Goal: Information Seeking & Learning: Learn about a topic

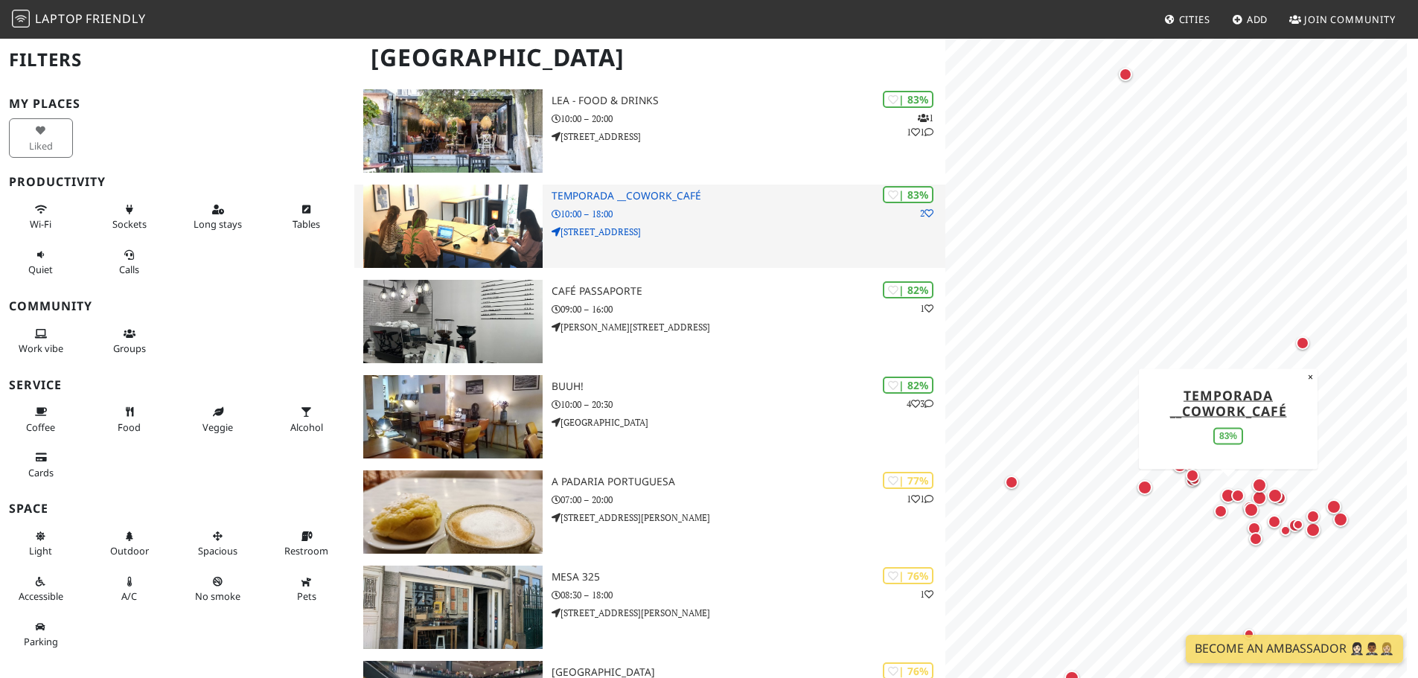
scroll to position [893, 0]
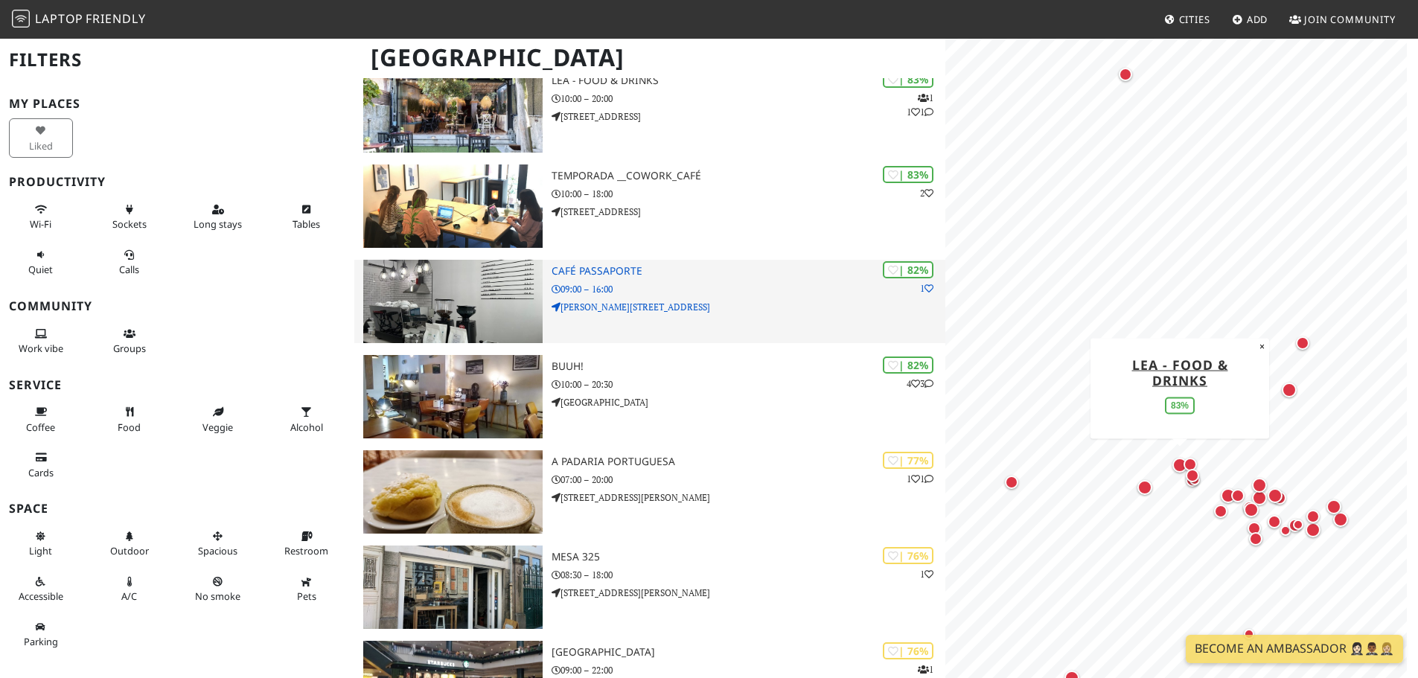
drag, startPoint x: 1031, startPoint y: 35, endPoint x: 838, endPoint y: 274, distance: 306.9
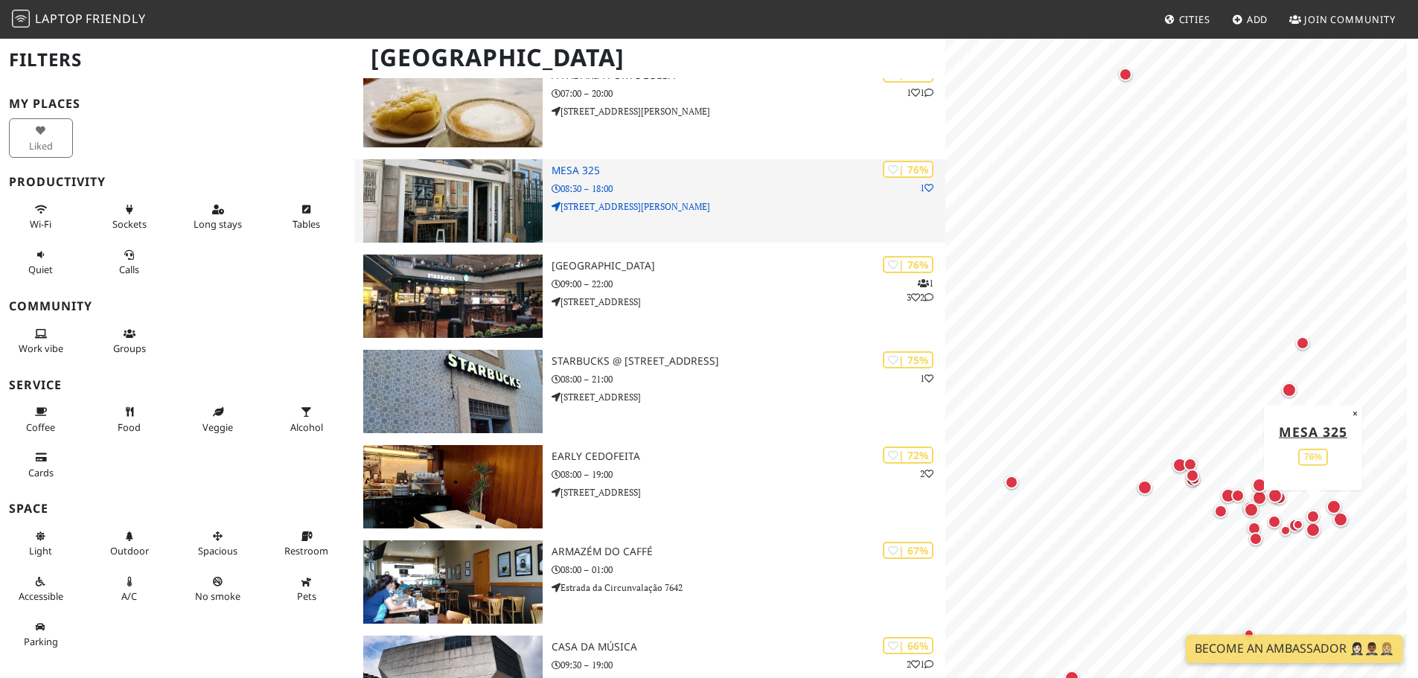
scroll to position [1488, 0]
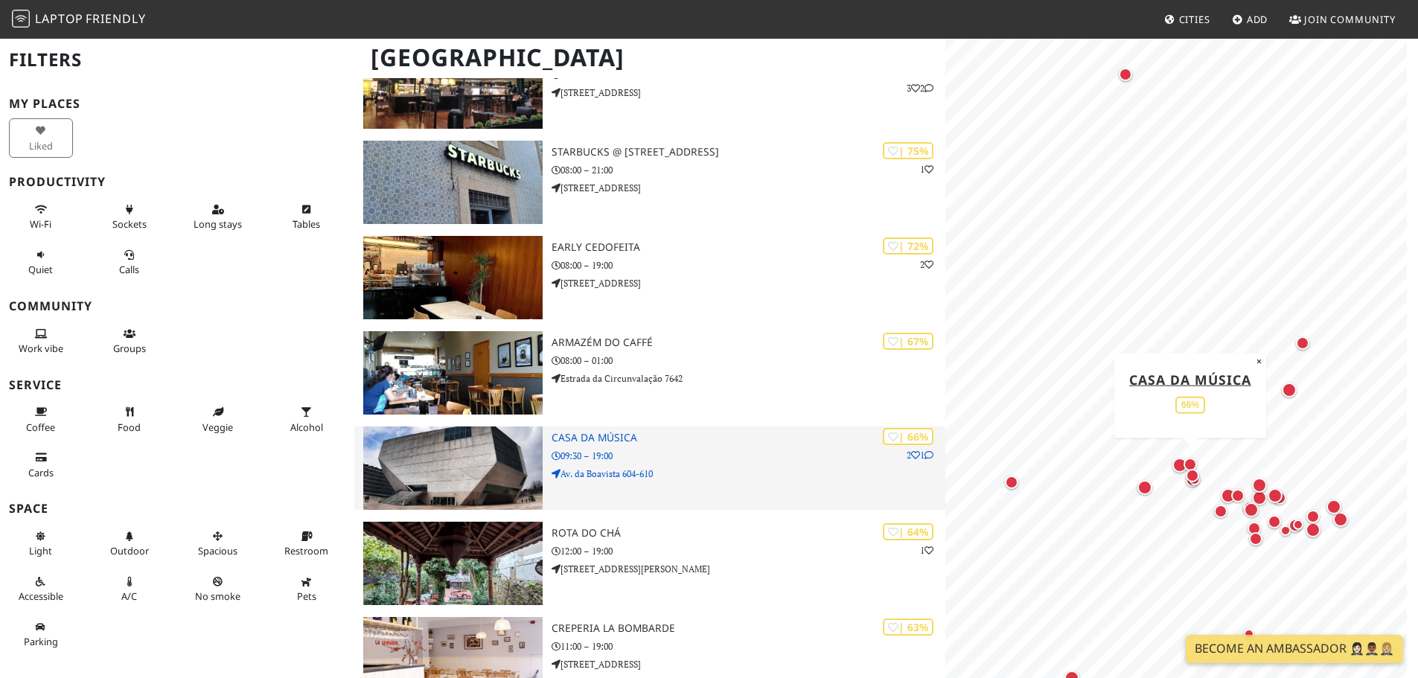
click at [640, 455] on p "09:30 – 19:00" at bounding box center [748, 456] width 394 height 14
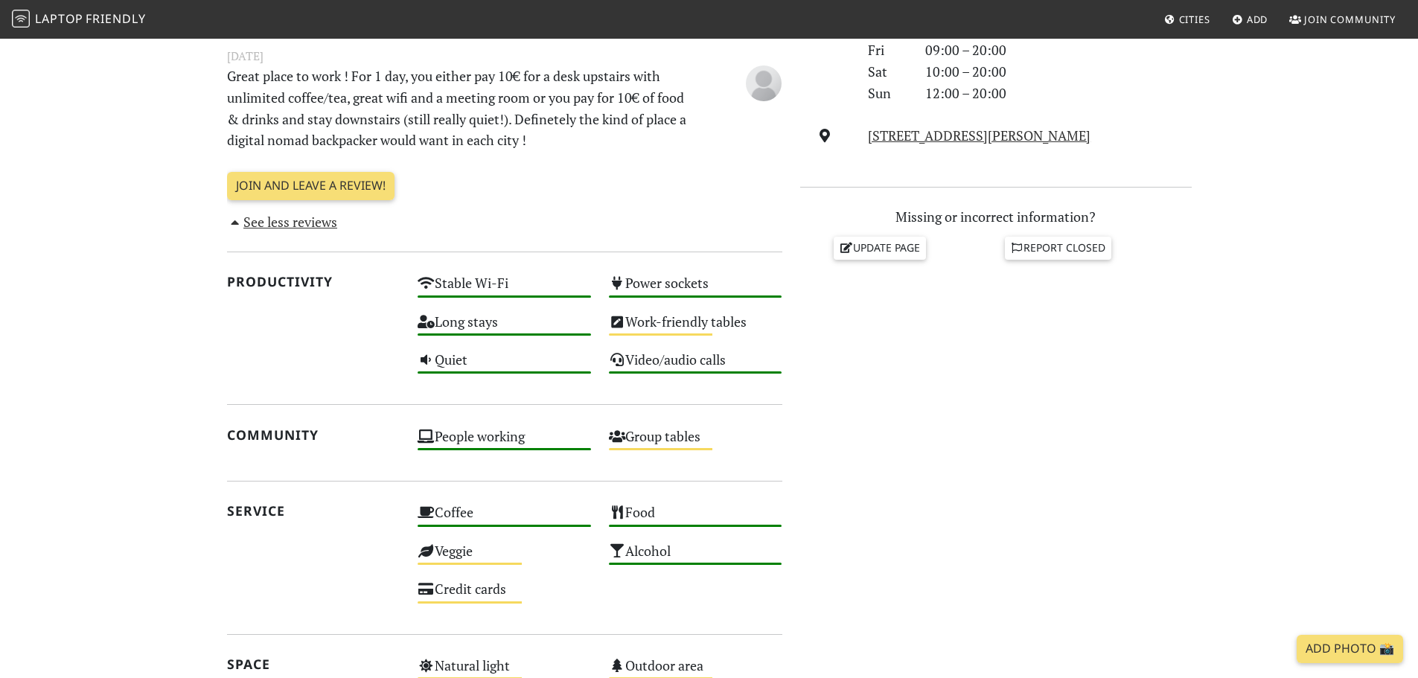
scroll to position [521, 0]
click at [1102, 435] on div "Do you like working from here? Mon 09:00 – 20:00 Tue 09:00 – 20:00 Wed 09:00 – …" at bounding box center [995, 343] width 409 height 999
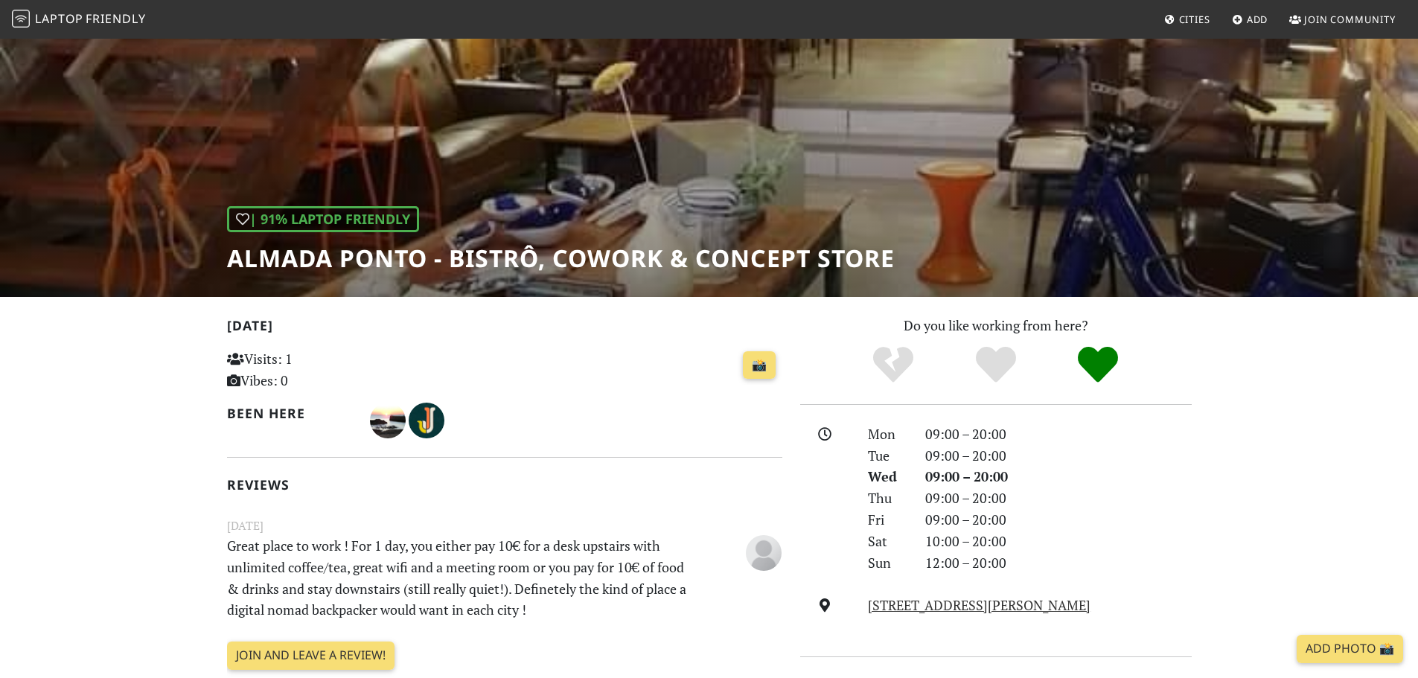
scroll to position [74, 0]
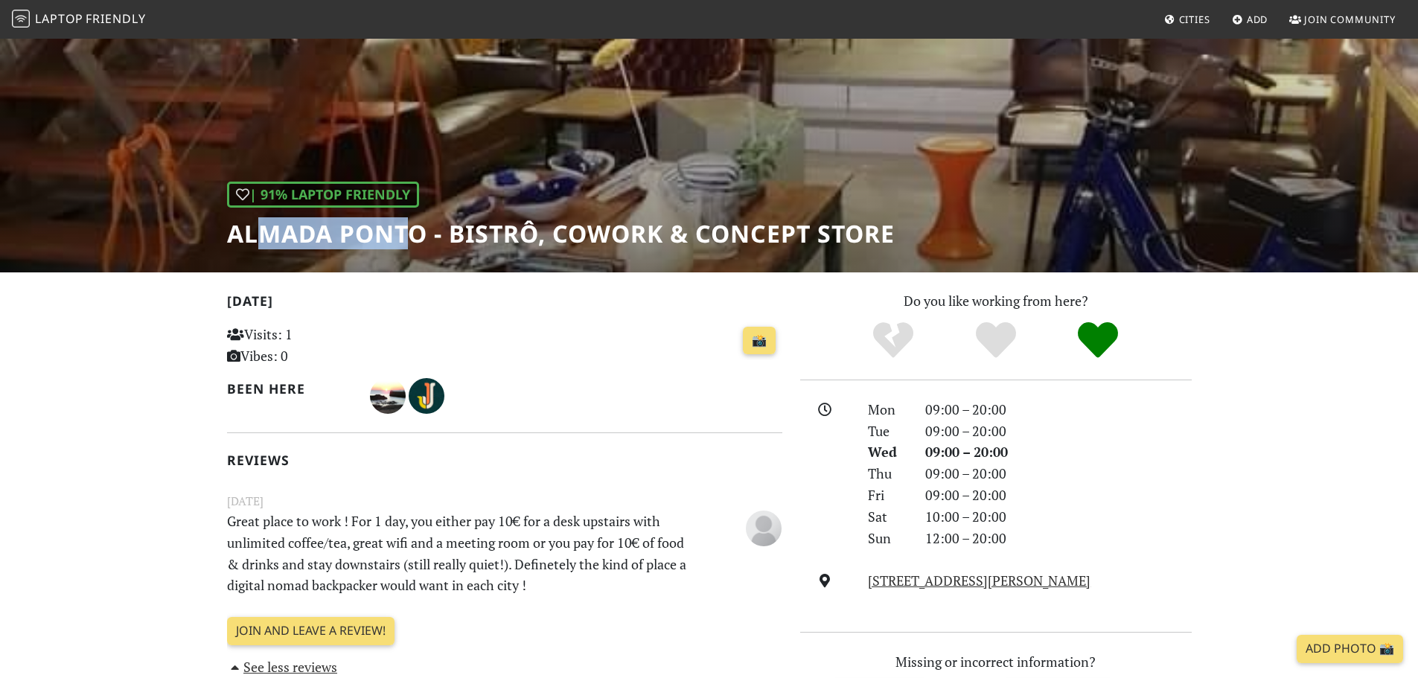
drag, startPoint x: 323, startPoint y: 225, endPoint x: 435, endPoint y: 235, distance: 112.9
click at [407, 229] on h1 "Almada Ponto - Bistrô, Cowork & Concept Store" at bounding box center [561, 234] width 668 height 28
drag, startPoint x: 435, startPoint y: 235, endPoint x: 211, endPoint y: 252, distance: 224.7
click at [185, 225] on div "| 91% Laptop Friendly Almada Ponto - Bistrô, Cowork & Concept Store" at bounding box center [709, 118] width 1418 height 310
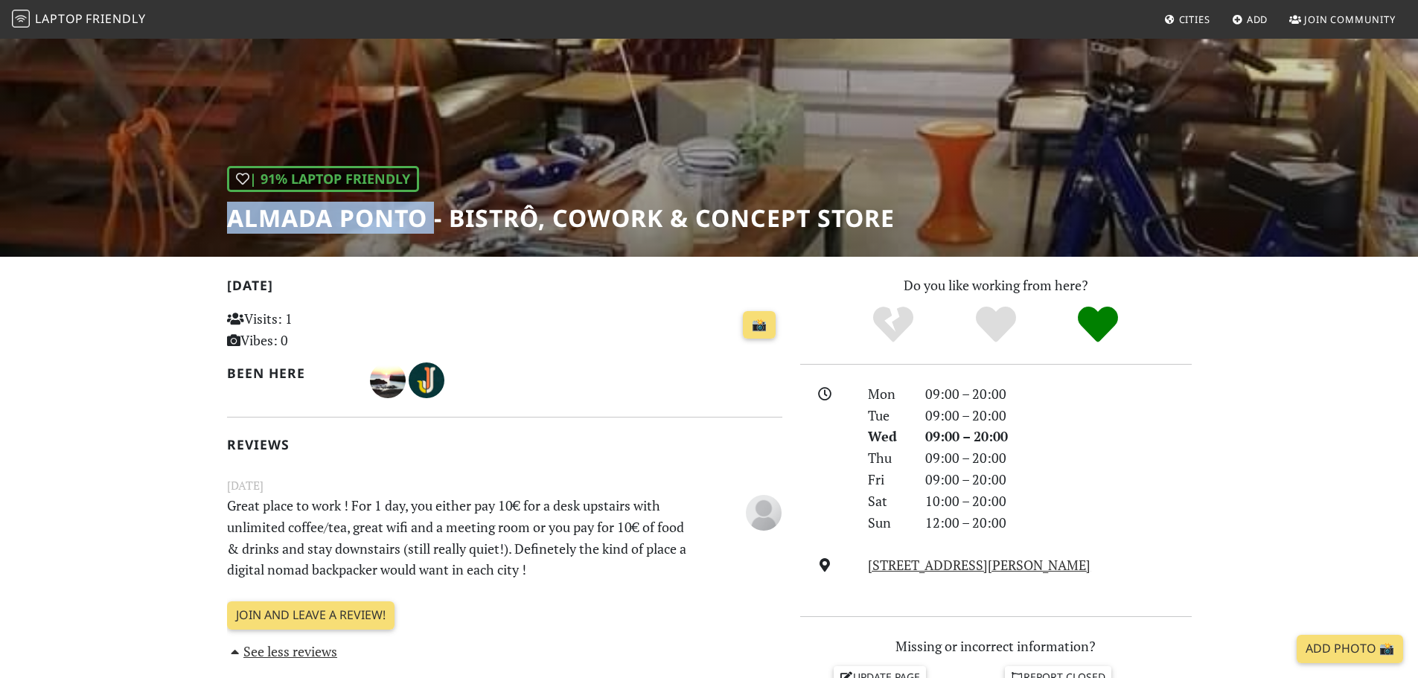
scroll to position [0, 0]
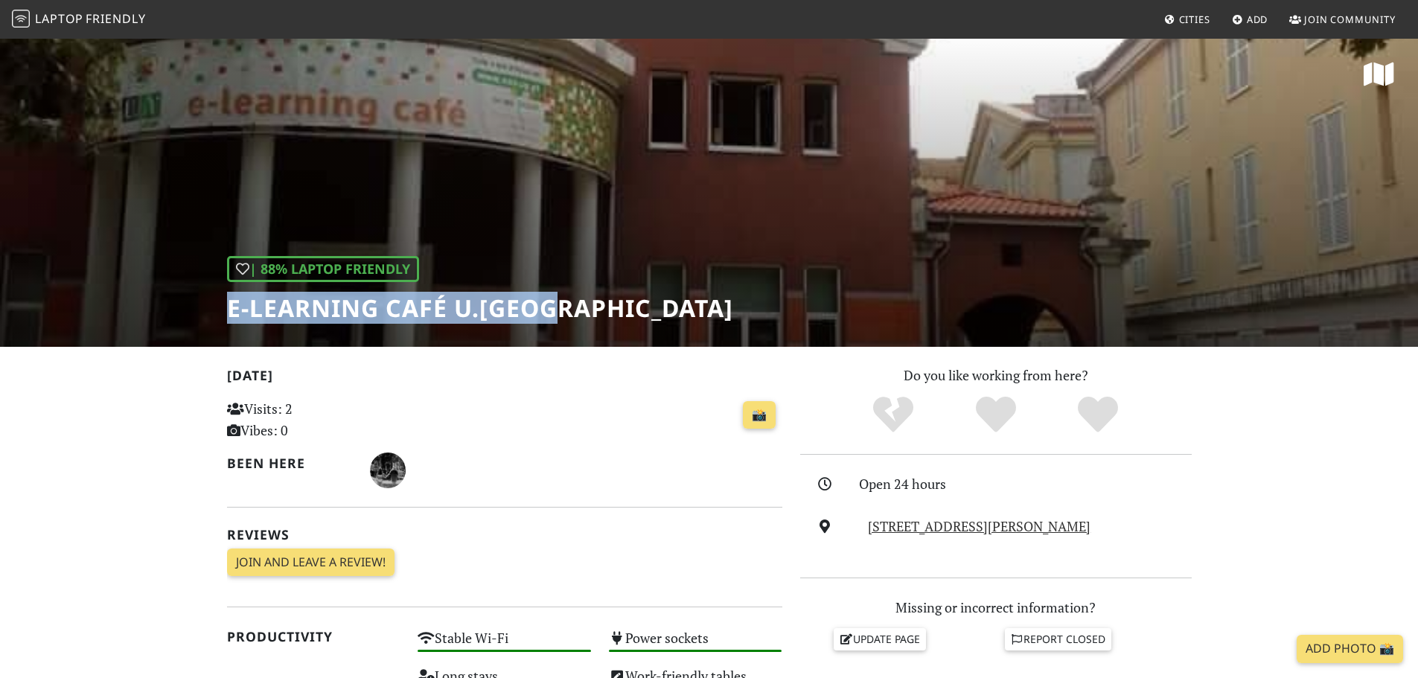
drag, startPoint x: 635, startPoint y: 301, endPoint x: 225, endPoint y: 323, distance: 409.9
click at [225, 323] on div "| 88% Laptop Friendly e-learning Café U.Porto" at bounding box center [709, 192] width 1418 height 310
copy h1 "e-learning Café U.[GEOGRAPHIC_DATA]"
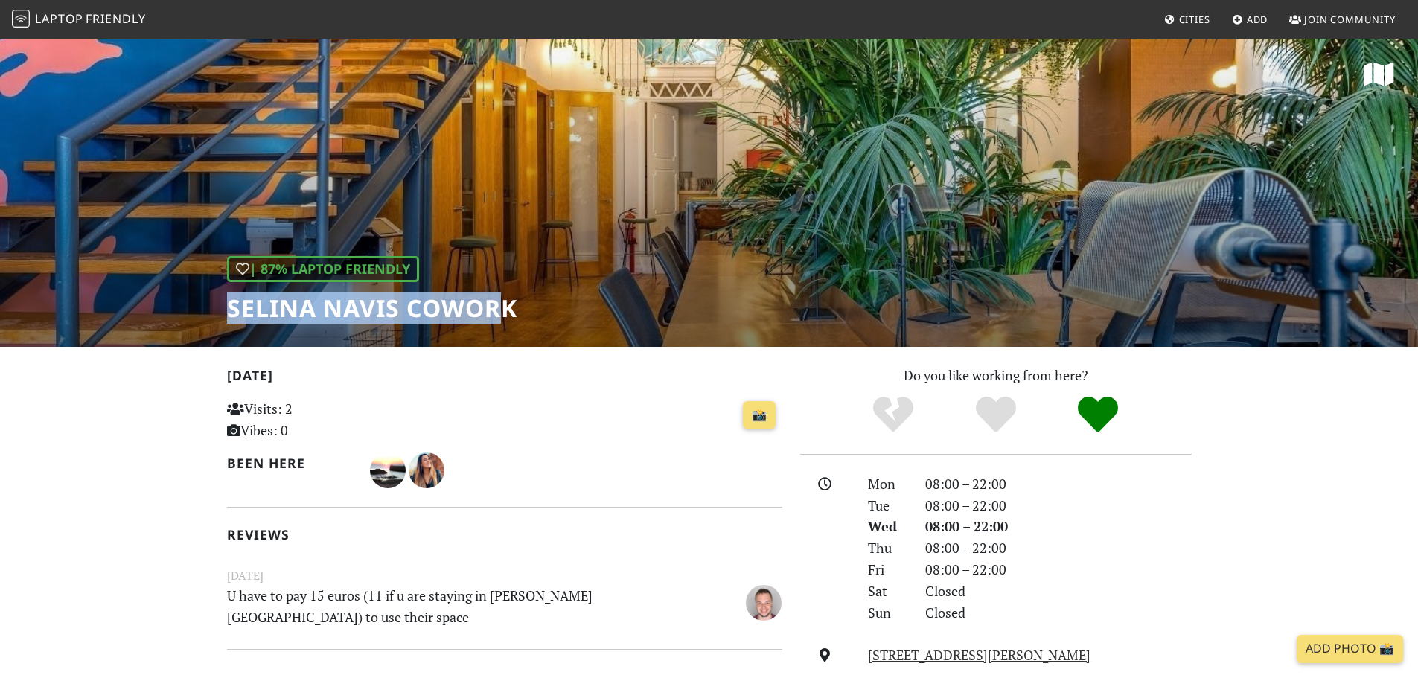
drag, startPoint x: 494, startPoint y: 338, endPoint x: 215, endPoint y: 334, distance: 279.1
click at [214, 336] on div "| 87% Laptop Friendly Selina Navis CoWork" at bounding box center [709, 192] width 1418 height 310
click at [216, 330] on div "| 87% Laptop Friendly Selina Navis CoWork" at bounding box center [709, 192] width 1418 height 310
drag, startPoint x: 217, startPoint y: 325, endPoint x: 545, endPoint y: 304, distance: 329.6
click at [545, 304] on div "| 87% Laptop Friendly Selina Navis CoWork" at bounding box center [709, 192] width 1418 height 310
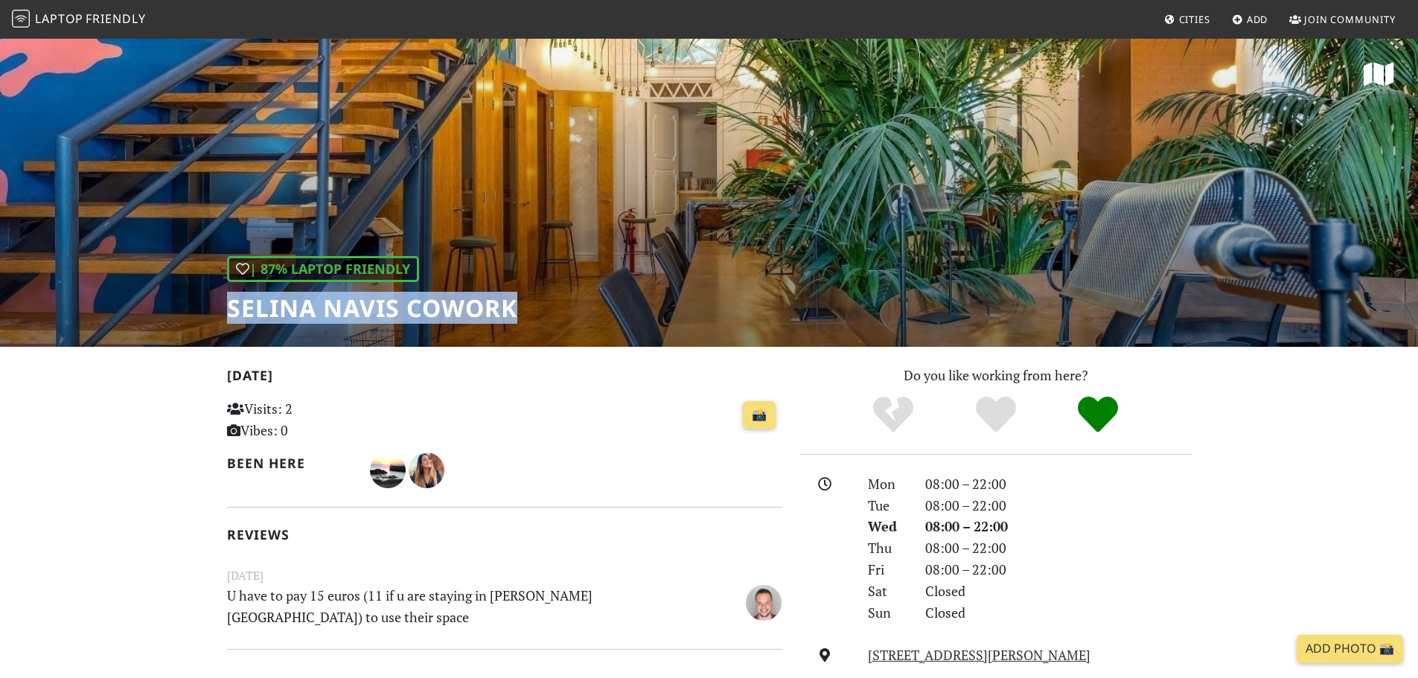
copy h1 "Selina Navis CoWork"
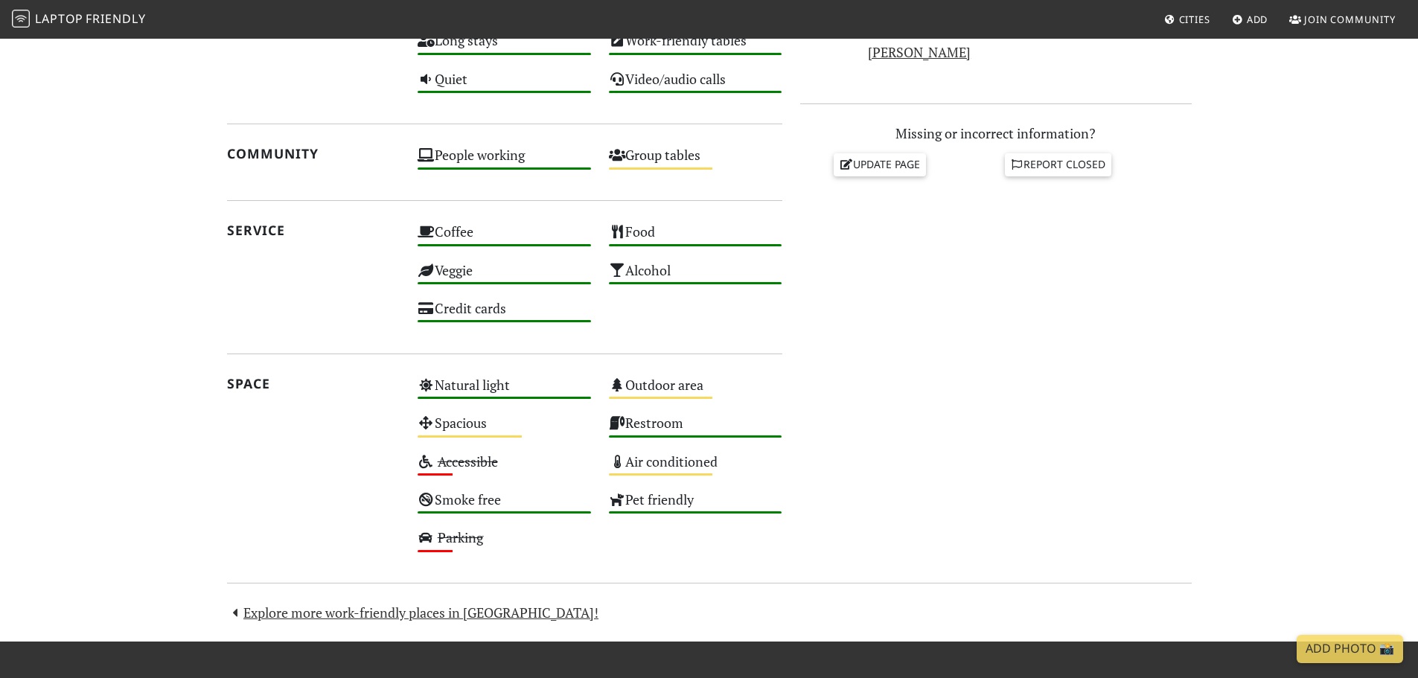
scroll to position [223, 0]
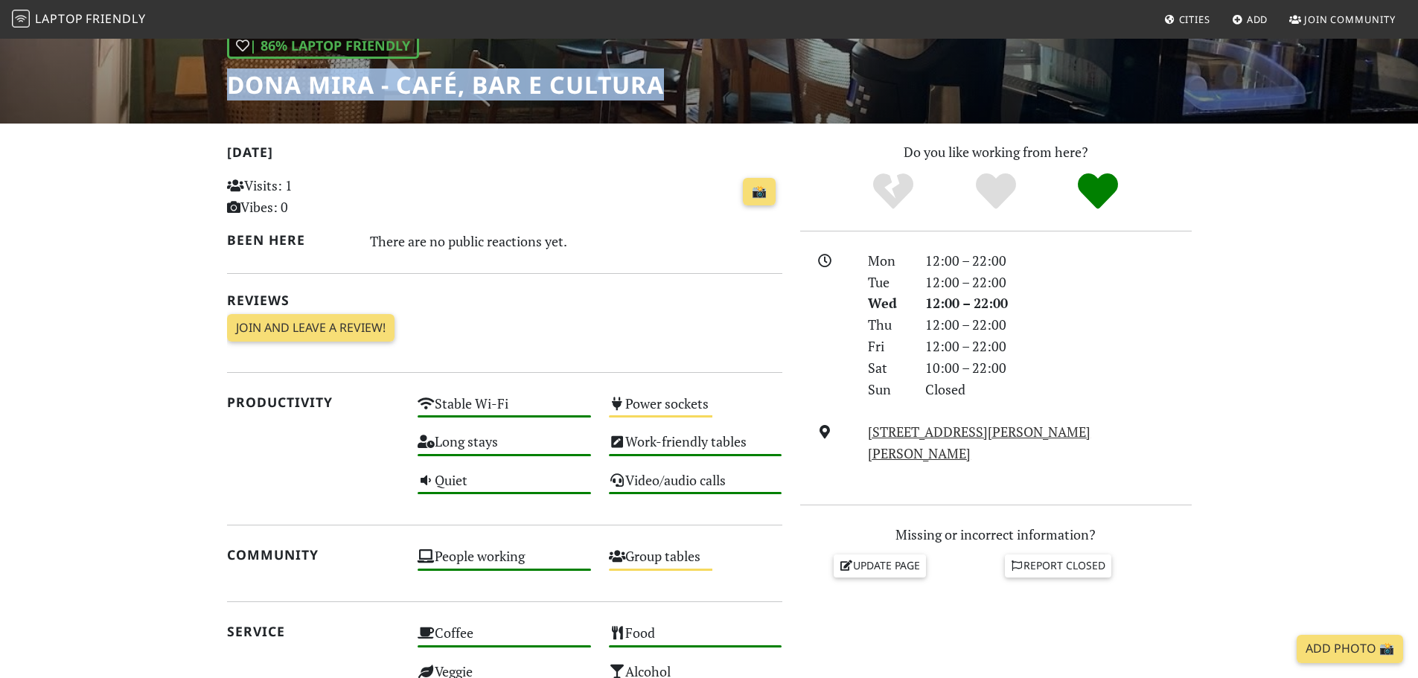
drag, startPoint x: 248, startPoint y: 91, endPoint x: 659, endPoint y: 103, distance: 411.7
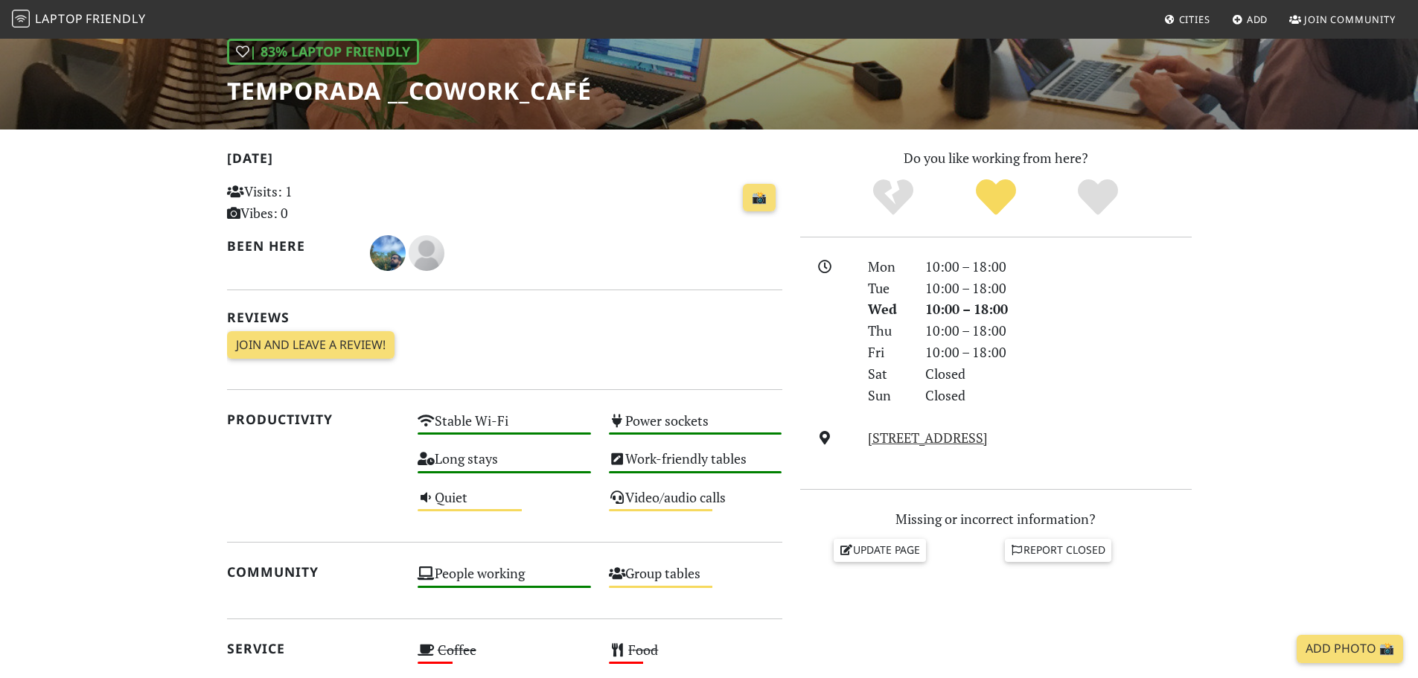
scroll to position [223, 0]
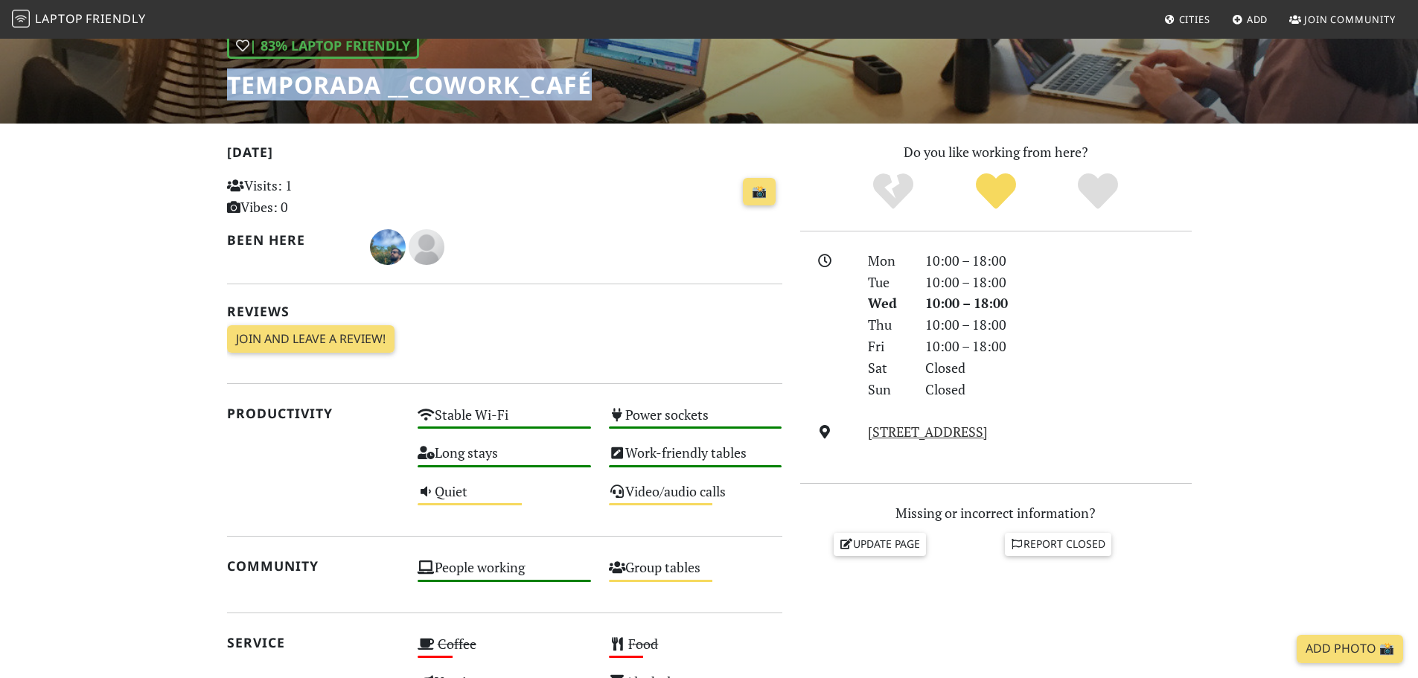
drag, startPoint x: 214, startPoint y: 83, endPoint x: 556, endPoint y: 86, distance: 341.6
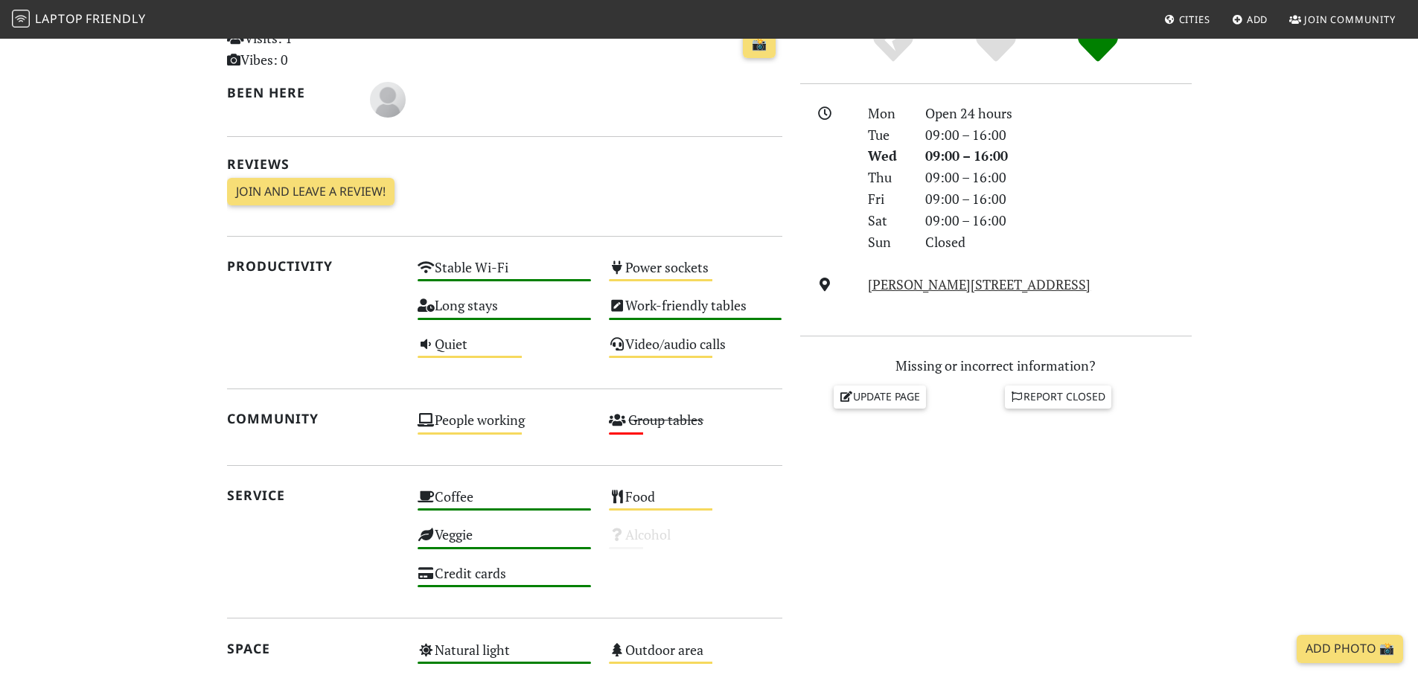
scroll to position [372, 0]
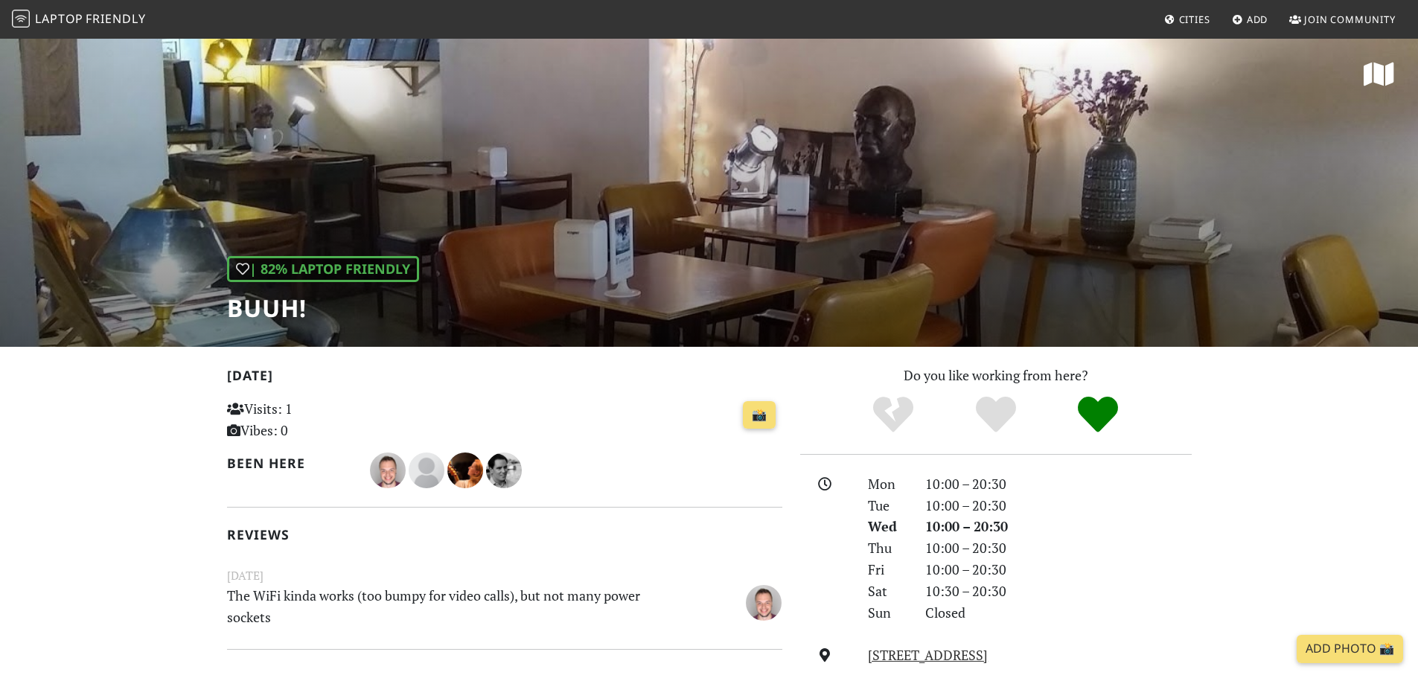
scroll to position [149, 0]
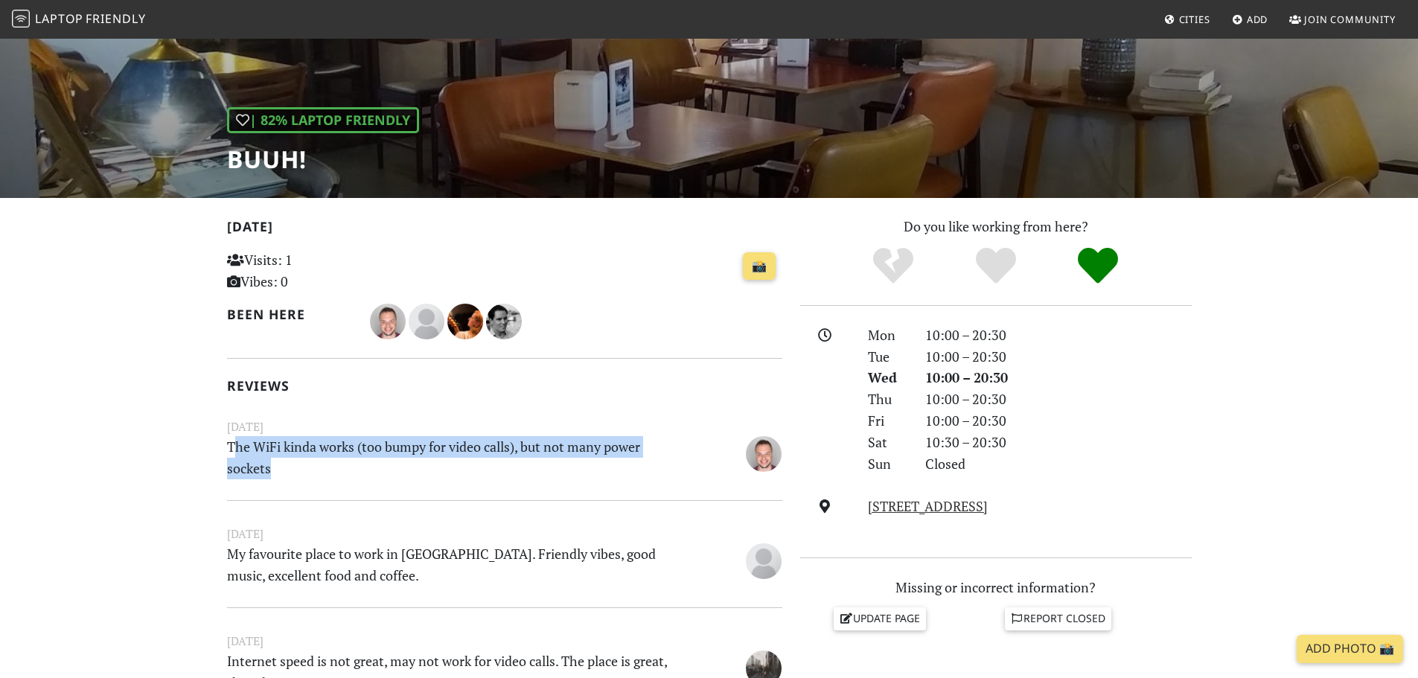
drag, startPoint x: 231, startPoint y: 450, endPoint x: 393, endPoint y: 479, distance: 164.1
click at [385, 479] on p "The WiFi kinda works (too bumpy for video calls), but not many power sockets" at bounding box center [457, 457] width 478 height 43
click at [432, 478] on p "The WiFi kinda works (too bumpy for video calls), but not many power sockets" at bounding box center [457, 457] width 478 height 43
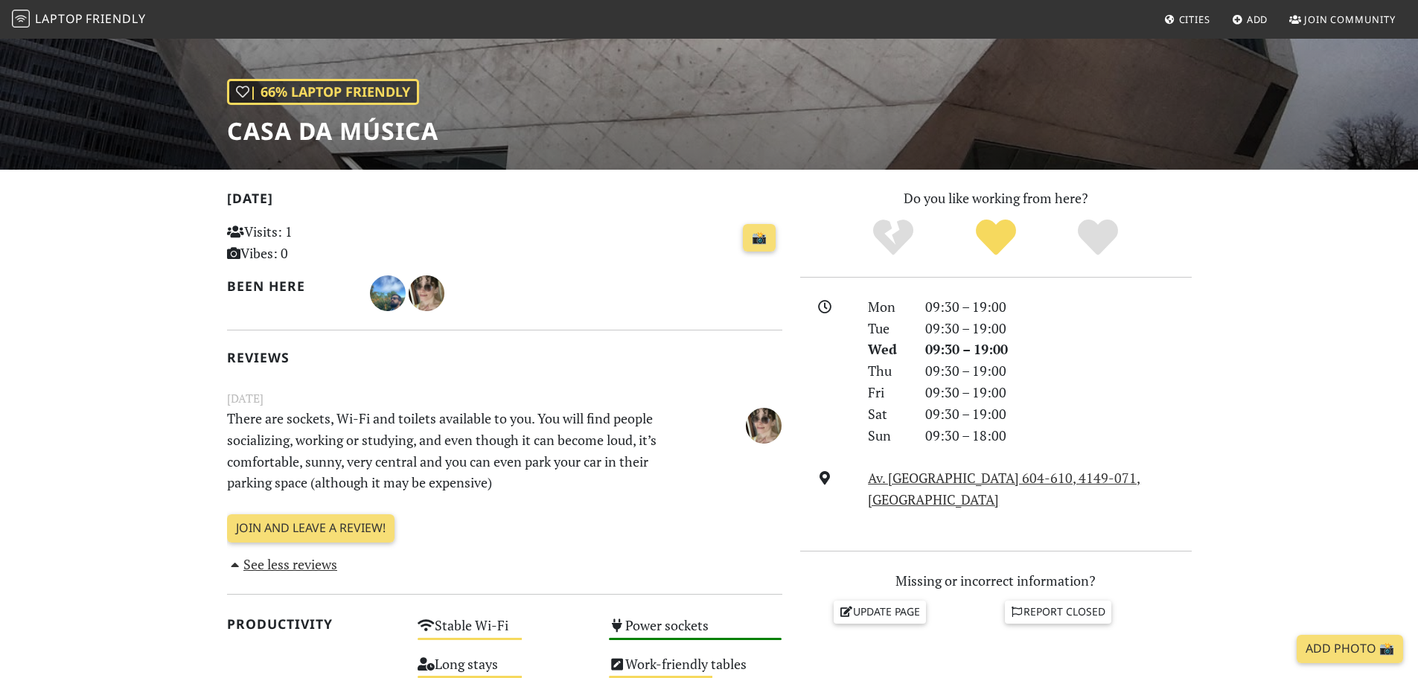
scroll to position [309, 0]
